Goal: Information Seeking & Learning: Learn about a topic

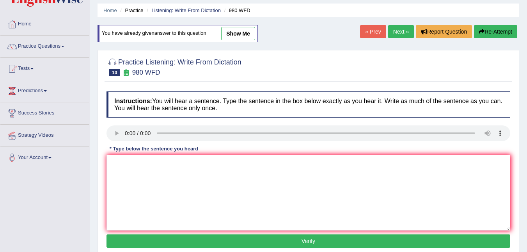
scroll to position [39, 0]
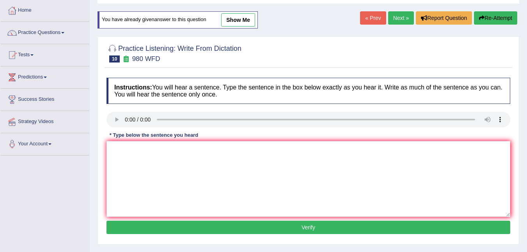
click at [300, 14] on div "Home Practice Listening: Write From Dictation 980 WFD You have already given an…" at bounding box center [308, 156] width 437 height 390
click at [237, 20] on link "show me" at bounding box center [238, 19] width 34 height 13
type textarea "Your' idea open disgusting dedated and seminar tutorial"
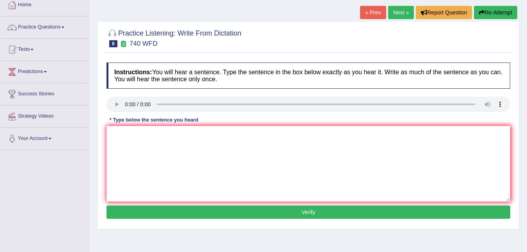
scroll to position [41, 0]
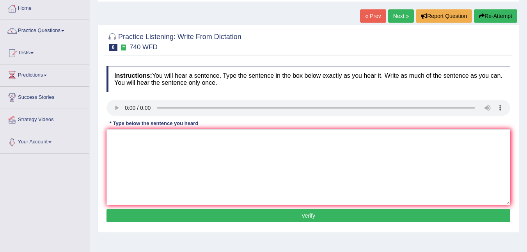
click at [374, 17] on link "« Prev" at bounding box center [373, 15] width 26 height 13
